Goal: Communication & Community: Answer question/provide support

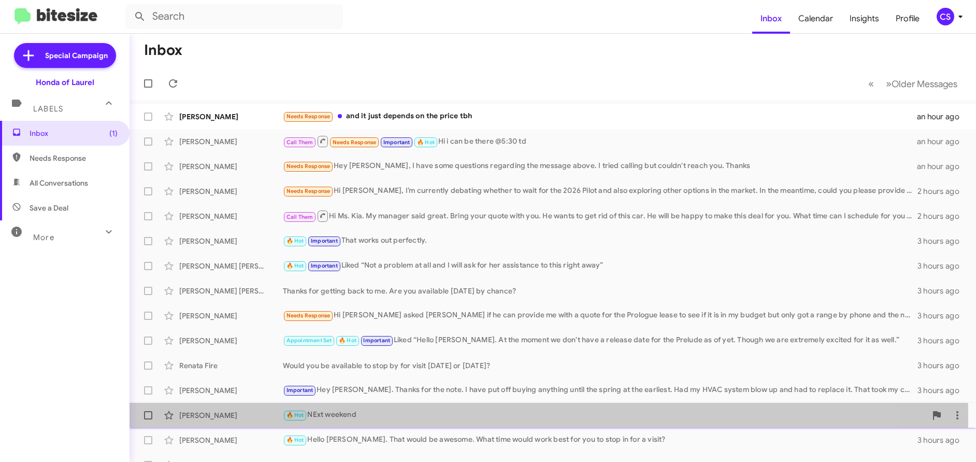
click at [209, 418] on div "[PERSON_NAME]" at bounding box center [231, 415] width 104 height 10
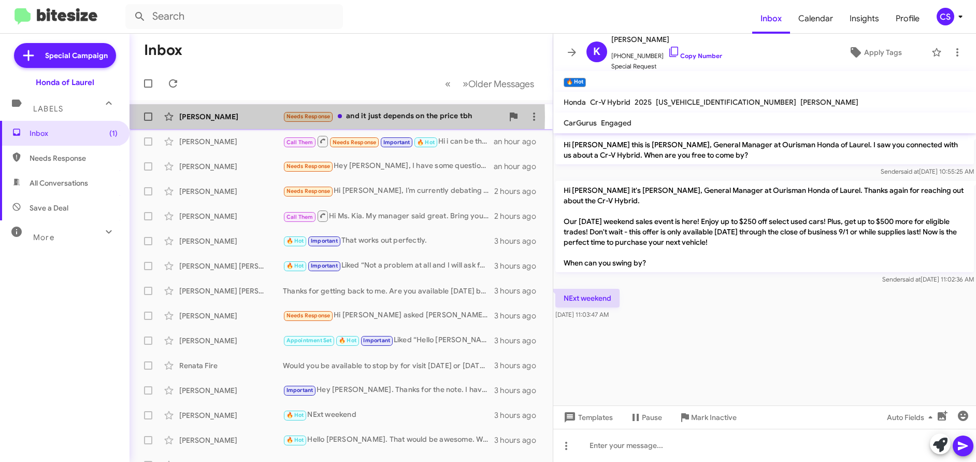
click at [209, 117] on div "[PERSON_NAME]" at bounding box center [231, 116] width 104 height 10
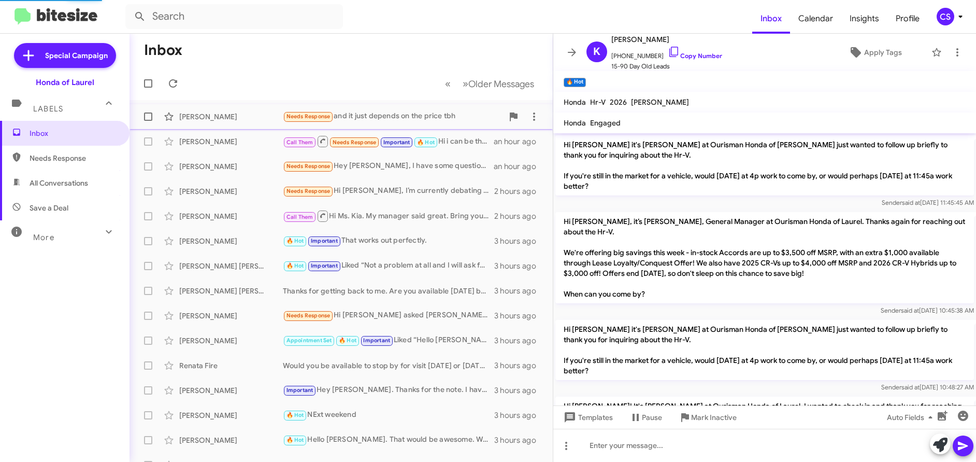
scroll to position [909, 0]
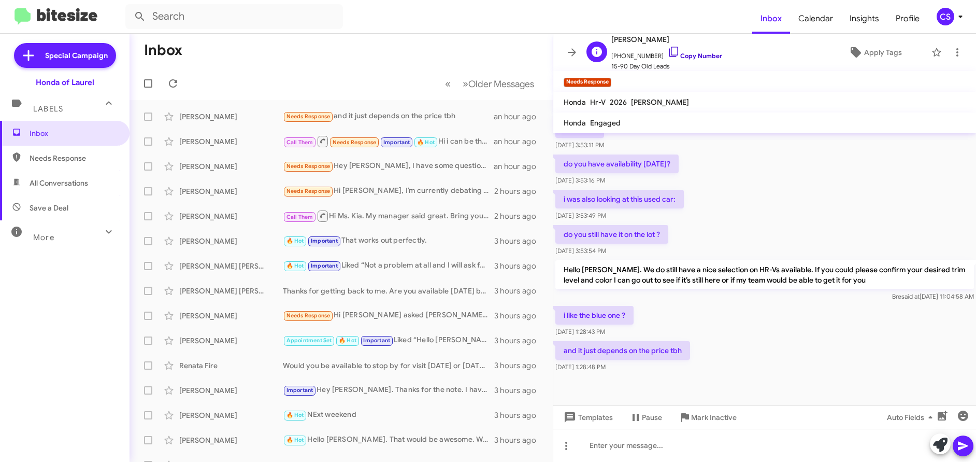
click at [690, 53] on link "Copy Number" at bounding box center [695, 56] width 54 height 8
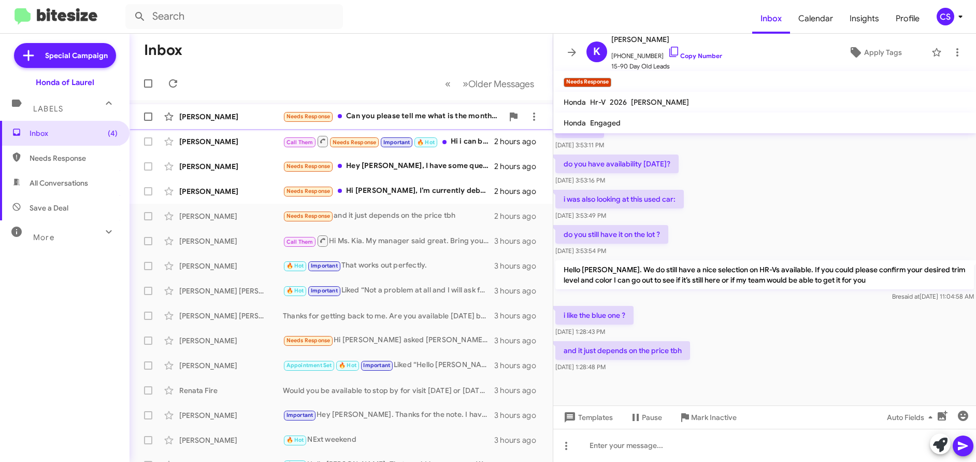
click at [215, 120] on div "[PERSON_NAME]" at bounding box center [231, 116] width 104 height 10
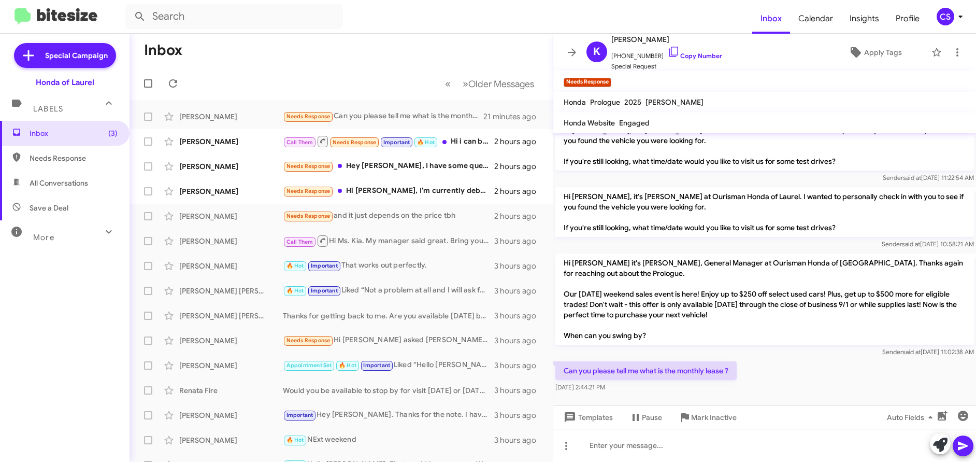
scroll to position [62, 0]
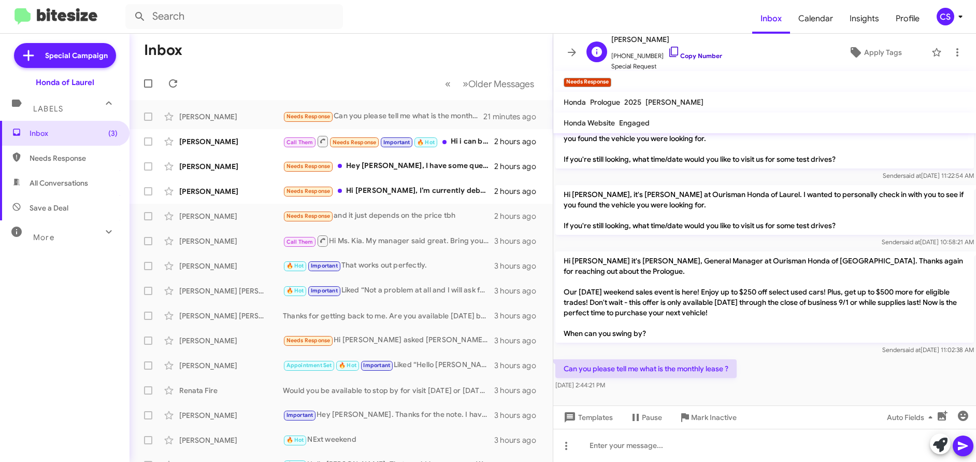
click at [694, 56] on link "Copy Number" at bounding box center [695, 56] width 54 height 8
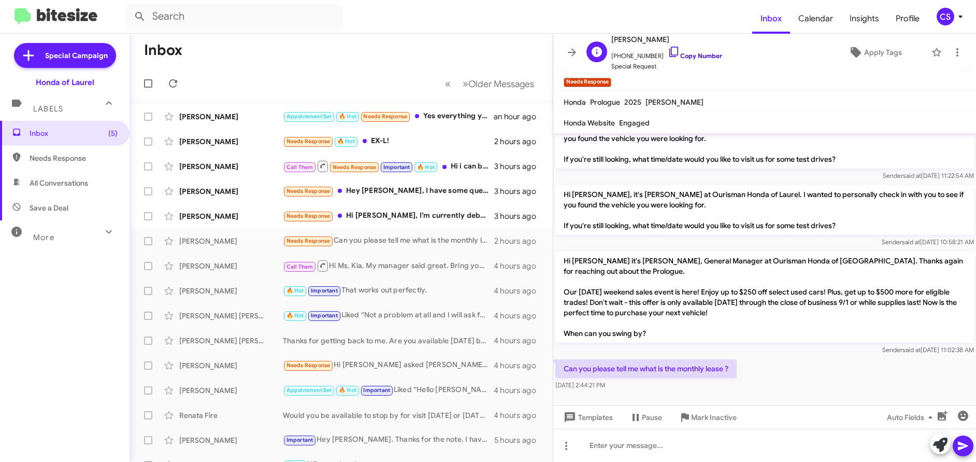
click at [691, 57] on link "Copy Number" at bounding box center [695, 56] width 54 height 8
click at [960, 18] on icon at bounding box center [960, 16] width 12 height 12
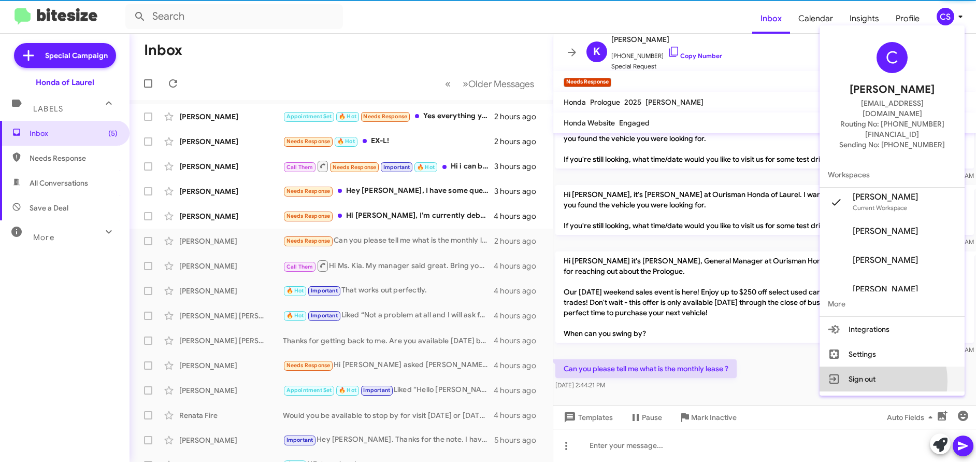
click at [886, 366] on button "Sign out" at bounding box center [892, 378] width 145 height 25
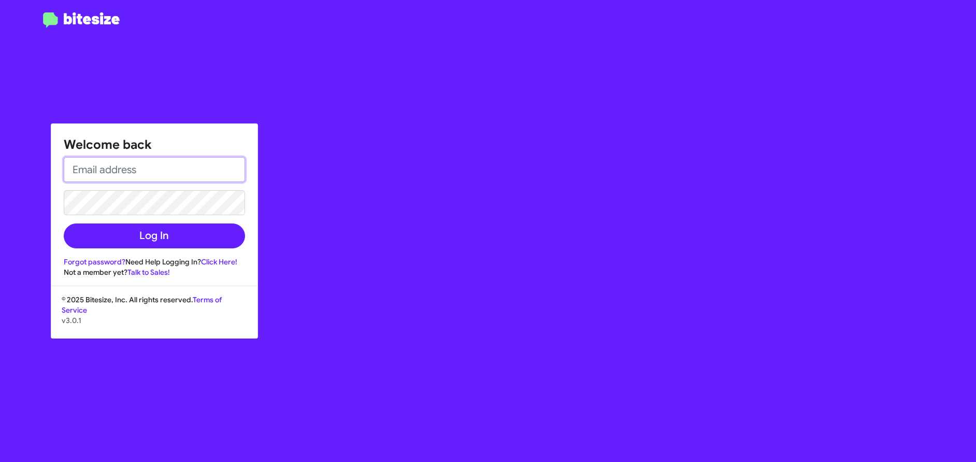
type input "[EMAIL_ADDRESS][DOMAIN_NAME]"
